Goal: Task Accomplishment & Management: Manage account settings

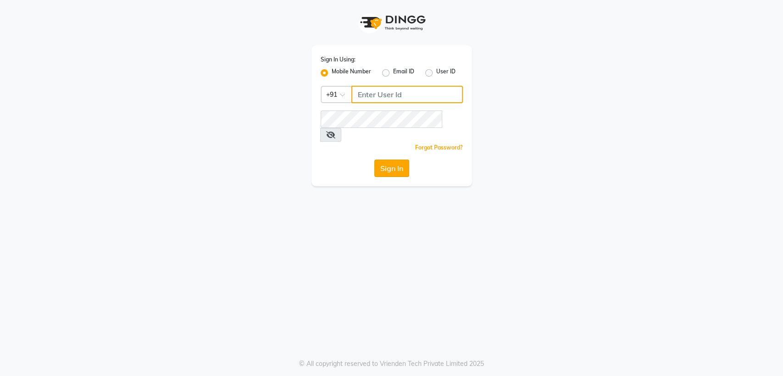
type input "7045840105"
click at [387, 160] on button "Sign In" at bounding box center [391, 168] width 35 height 17
